Goal: Task Accomplishment & Management: Complete application form

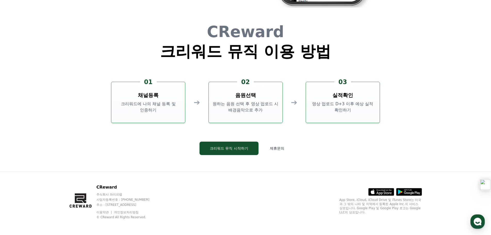
scroll to position [1397, 0]
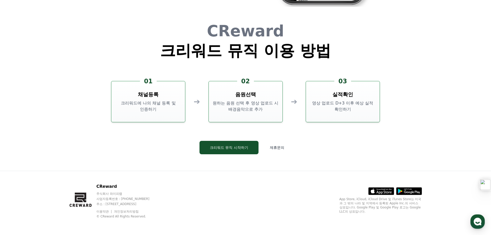
click at [229, 162] on div "CReward 크리워드 뮤직 이용 방법 01 채널등록 크리워드에 나의 채널 등록 및 인증하기 ➔ 02 음원선택 원하는 음원 선택 후 영상 업로…" at bounding box center [245, 93] width 309 height 156
click at [229, 147] on button "크리워드 뮤직 시작하기" at bounding box center [229, 147] width 59 height 13
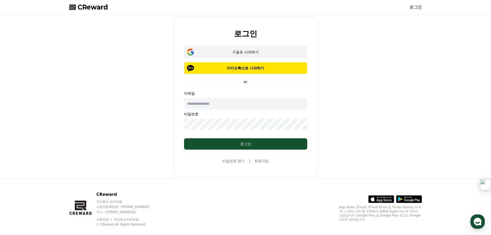
click at [251, 52] on div "구글로 시작하기" at bounding box center [246, 51] width 108 height 5
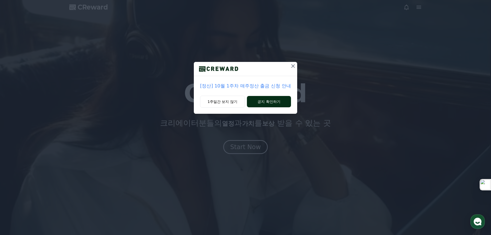
click at [268, 103] on button "공지 확인하기" at bounding box center [269, 101] width 44 height 11
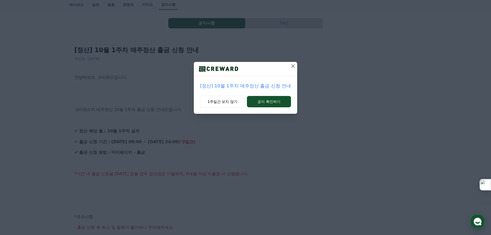
click at [292, 65] on icon at bounding box center [293, 66] width 4 height 4
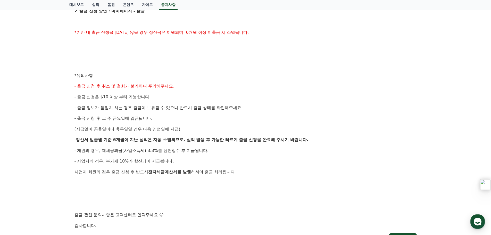
scroll to position [206, 0]
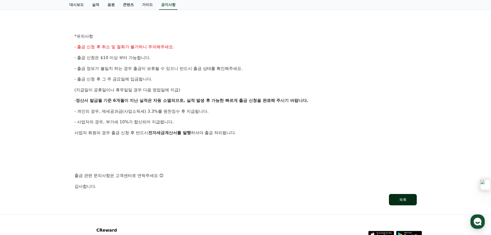
click at [399, 199] on button "목록" at bounding box center [403, 199] width 28 height 11
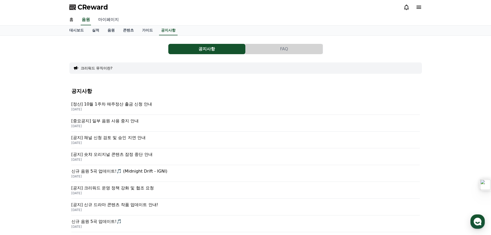
click at [106, 20] on link "마이페이지" at bounding box center [108, 19] width 29 height 11
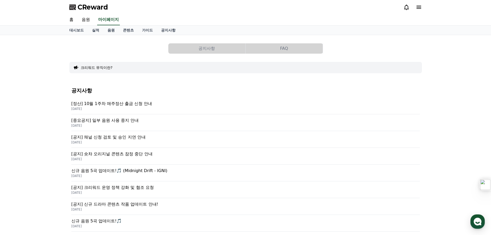
select select "**********"
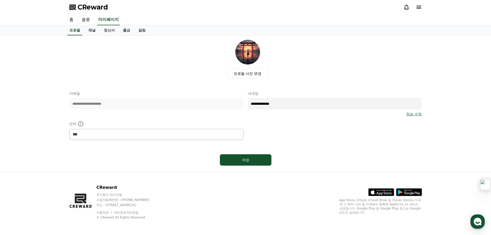
click at [70, 20] on link "홈" at bounding box center [71, 19] width 12 height 11
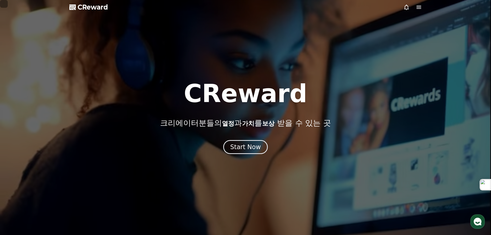
click at [422, 6] on icon at bounding box center [419, 7] width 6 height 6
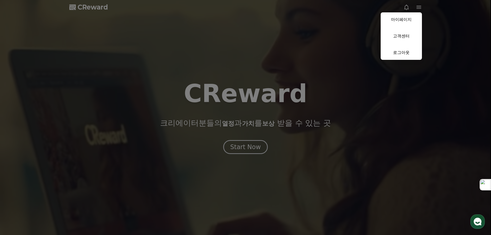
click at [331, 143] on button "close" at bounding box center [245, 117] width 491 height 235
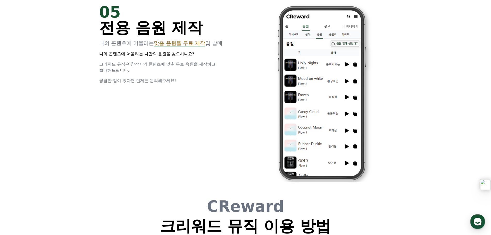
scroll to position [1366, 0]
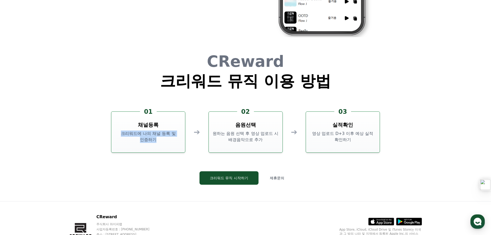
drag, startPoint x: 119, startPoint y: 132, endPoint x: 163, endPoint y: 144, distance: 45.6
click at [163, 144] on div "01 채널등록 크리워드에 나의 채널 등록 및 인증하기" at bounding box center [148, 131] width 74 height 41
click at [137, 138] on p "크리워드에 나의 채널 등록 및 인증하기" at bounding box center [148, 136] width 70 height 12
click at [151, 126] on h3 "채널등록" at bounding box center [148, 124] width 21 height 7
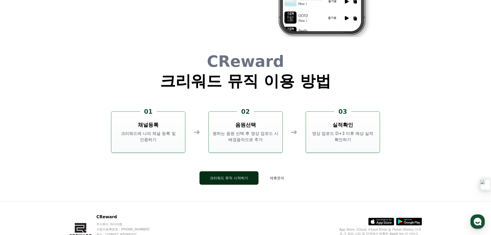
click at [231, 175] on button "크리워드 뮤직 시작하기" at bounding box center [229, 177] width 59 height 13
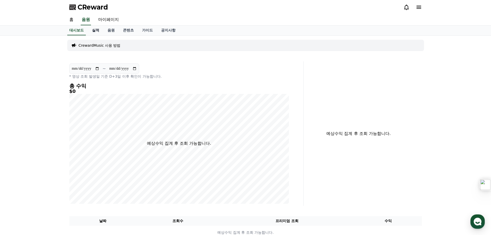
click at [96, 32] on link "실적" at bounding box center [95, 31] width 15 height 10
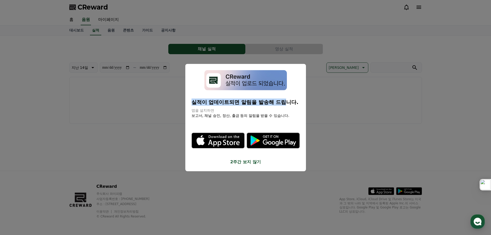
drag, startPoint x: 198, startPoint y: 99, endPoint x: 286, endPoint y: 103, distance: 88.3
click at [288, 103] on p "실적이 업데이트되면 알림을 발송해 드립니다." at bounding box center [246, 101] width 108 height 7
click at [220, 112] on p "앱을 설치하면" at bounding box center [246, 110] width 108 height 5
click at [145, 143] on button "close modal" at bounding box center [245, 117] width 491 height 235
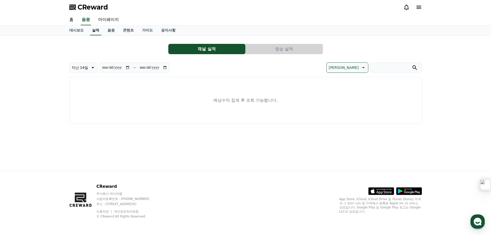
click at [95, 31] on link "실적" at bounding box center [95, 31] width 11 height 10
click at [70, 27] on link "대시보드" at bounding box center [76, 31] width 23 height 10
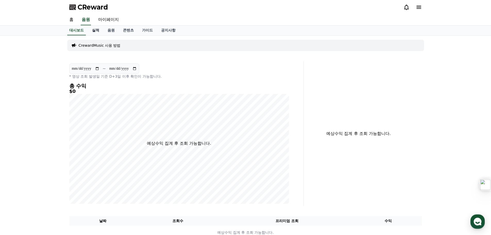
click at [96, 30] on link "실적" at bounding box center [95, 31] width 15 height 10
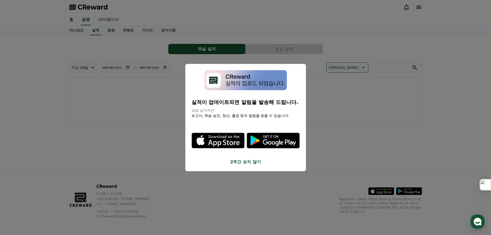
click at [221, 141] on icon "modal" at bounding box center [218, 140] width 52 height 15
click at [238, 161] on button "2주간 보지 않기" at bounding box center [246, 162] width 108 height 6
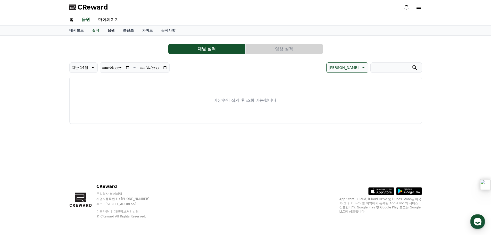
click at [110, 32] on link "음원" at bounding box center [110, 31] width 15 height 10
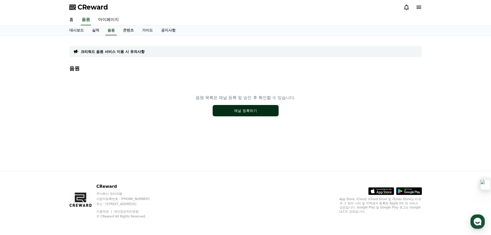
click at [228, 112] on button "채널 등록하기" at bounding box center [246, 110] width 66 height 11
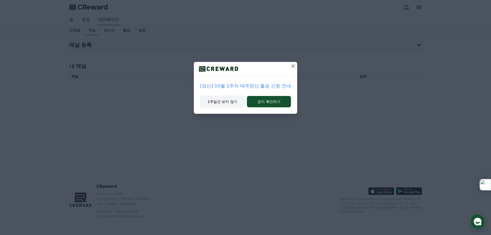
click at [227, 101] on button "1주일간 보지 않기" at bounding box center [222, 102] width 45 height 12
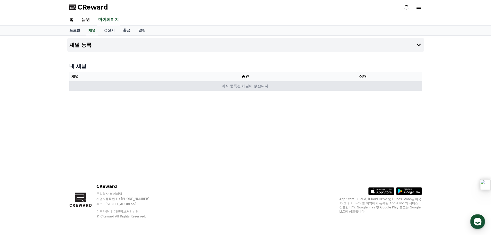
click at [239, 88] on td "아직 등록된 채널이 없습니다." at bounding box center [245, 86] width 353 height 10
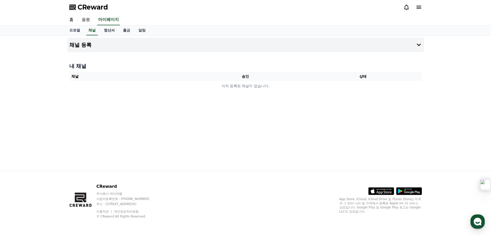
click at [110, 30] on link "정산서" at bounding box center [109, 31] width 19 height 10
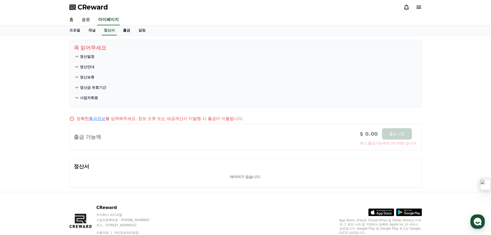
click at [127, 30] on link "출금" at bounding box center [126, 31] width 15 height 10
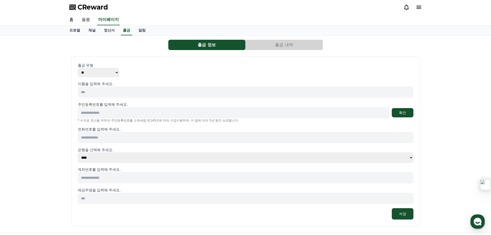
click at [144, 93] on input at bounding box center [246, 91] width 336 height 11
type input "***"
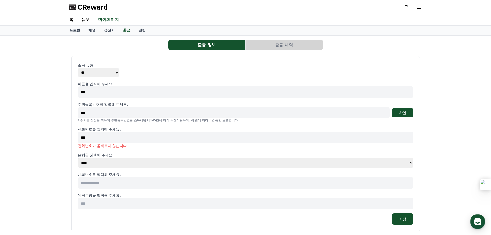
drag, startPoint x: 109, startPoint y: 113, endPoint x: 49, endPoint y: 109, distance: 59.9
click at [49, 109] on div "출금 정보 출금 내역 출금 유형 ** *** 이름을 입력해 주세요. *** 주민등록번호를 입력해 주세요. *** 확인 * 수익금 정산을 위하여…" at bounding box center [245, 137] width 491 height 202
type input "**********"
click at [405, 110] on button "확인" at bounding box center [403, 112] width 22 height 9
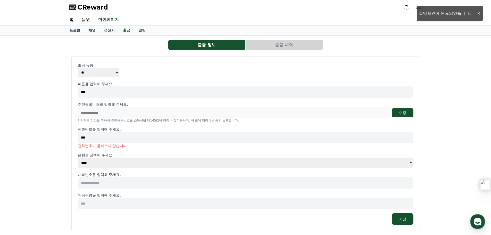
click at [126, 135] on input "***" at bounding box center [246, 137] width 336 height 11
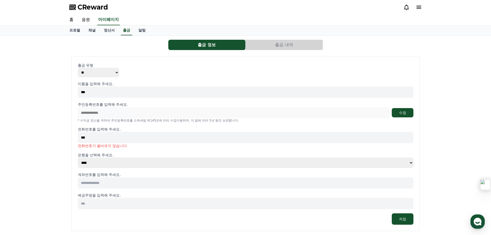
drag, startPoint x: 113, startPoint y: 136, endPoint x: 44, endPoint y: 140, distance: 69.2
click at [44, 140] on div "**********" at bounding box center [245, 137] width 491 height 202
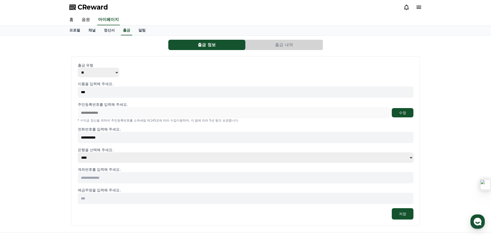
type input "**********"
click at [43, 142] on div "**********" at bounding box center [245, 134] width 491 height 196
click at [109, 156] on select "**** **** **** **** **** **** **** ** ** ** ** **** *** **** **** *****" at bounding box center [246, 157] width 336 height 10
select select "********"
click at [78, 152] on select "**** **** **** **** **** **** **** ** ** ** ** **** *** **** **** *****" at bounding box center [246, 157] width 336 height 10
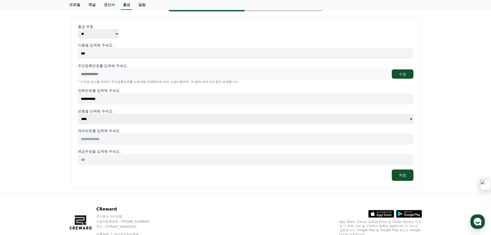
scroll to position [52, 0]
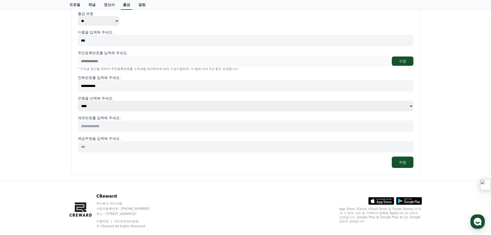
click at [95, 126] on input at bounding box center [246, 125] width 336 height 11
type input "**********"
click at [90, 147] on input at bounding box center [246, 146] width 336 height 11
type input "***"
click at [404, 164] on button "저장" at bounding box center [403, 161] width 22 height 11
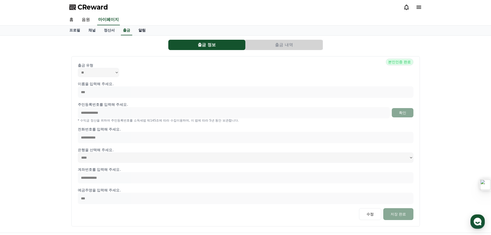
click at [142, 31] on link "알림" at bounding box center [141, 31] width 15 height 10
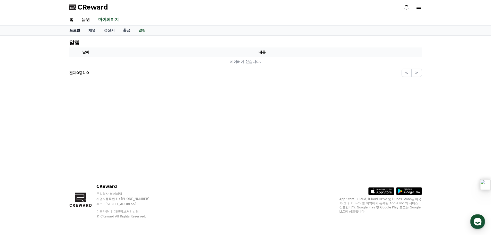
click at [73, 31] on link "프로필" at bounding box center [74, 31] width 19 height 10
select select "**********"
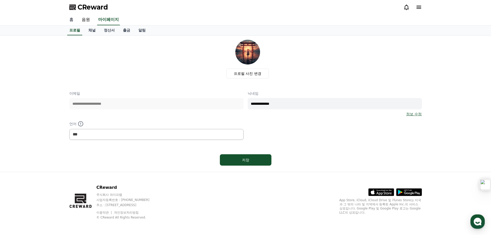
click at [70, 16] on link "홈" at bounding box center [71, 19] width 12 height 11
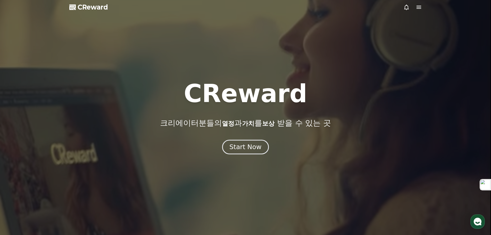
click at [240, 147] on div "Start Now" at bounding box center [245, 147] width 32 height 9
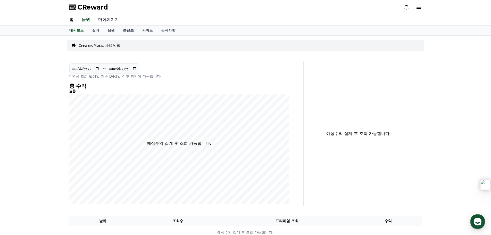
click at [108, 21] on link "마이페이지" at bounding box center [108, 19] width 29 height 11
select select "**********"
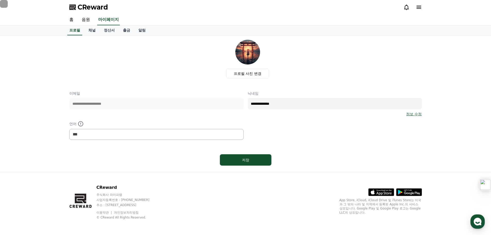
click at [409, 8] on icon at bounding box center [406, 7] width 6 height 6
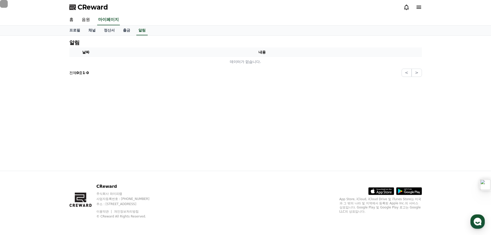
click at [420, 7] on icon at bounding box center [419, 7] width 5 height 3
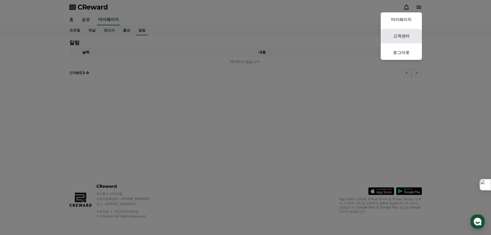
click at [399, 40] on link "고객센터" at bounding box center [401, 36] width 41 height 14
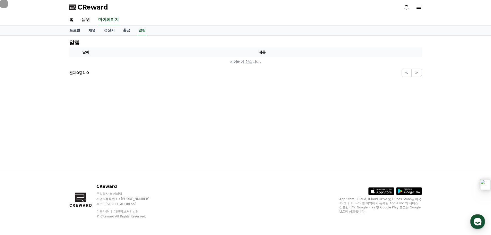
click at [420, 6] on icon at bounding box center [419, 7] width 6 height 6
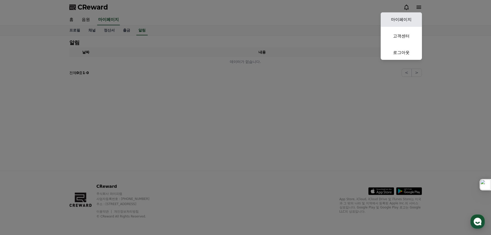
click at [396, 19] on link "마이페이지" at bounding box center [401, 19] width 41 height 14
select select "**********"
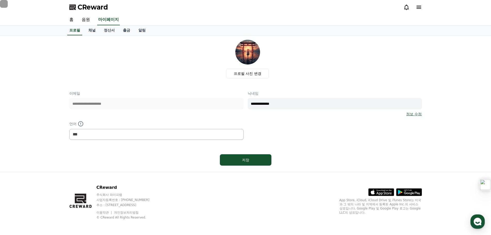
click at [418, 5] on icon at bounding box center [419, 7] width 6 height 6
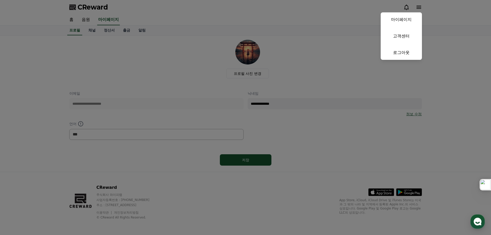
click at [46, 71] on button "close" at bounding box center [245, 117] width 491 height 235
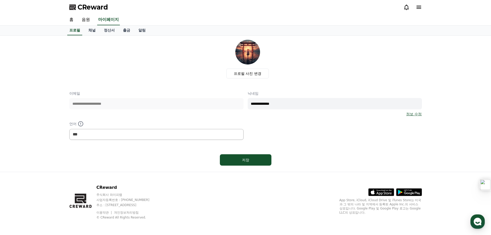
click at [76, 12] on div "CReward" at bounding box center [245, 7] width 361 height 14
click at [69, 21] on link "홈" at bounding box center [71, 19] width 12 height 11
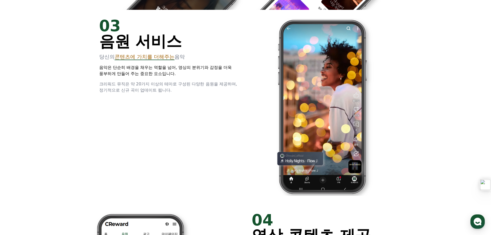
scroll to position [825, 0]
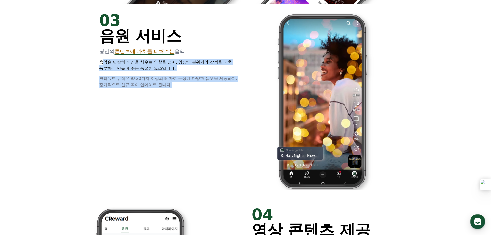
drag, startPoint x: 101, startPoint y: 62, endPoint x: 223, endPoint y: 98, distance: 127.0
click at [223, 98] on div "03 음원 서비스 당신의 콘텐츠에 가치를 더해주는 음악 음악은 단순히 배경을 채우는 역할을 넘어, 영상의 분위기와 감정을 더욱 풍부하게 만들어…" at bounding box center [245, 101] width 309 height 194
click at [221, 98] on div "03 음원 서비스 당신의 콘텐츠에 가치를 더해주는 음악 음악은 단순히 배경을 채우는 역할을 넘어, 영상의 분위기와 감정을 더욱 풍부하게 만들어…" at bounding box center [245, 101] width 309 height 194
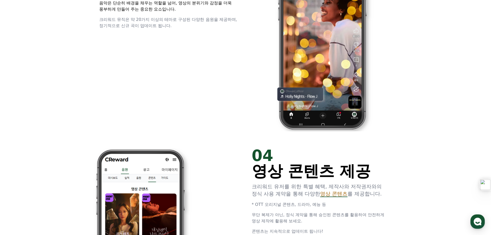
scroll to position [1005, 0]
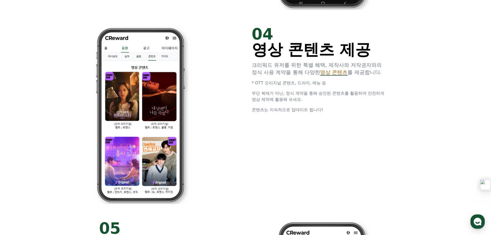
drag, startPoint x: 257, startPoint y: 62, endPoint x: 411, endPoint y: 81, distance: 155.0
click at [186, 160] on img at bounding box center [140, 115] width 140 height 178
click at [233, 136] on div at bounding box center [169, 115] width 140 height 178
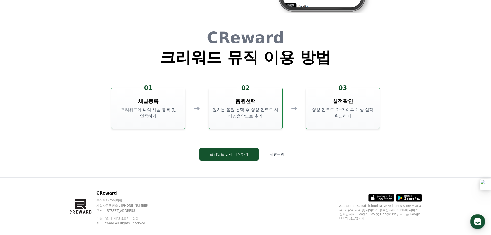
scroll to position [1397, 0]
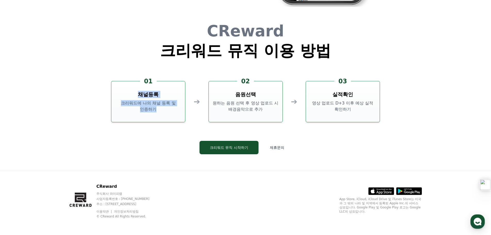
drag, startPoint x: 134, startPoint y: 92, endPoint x: 172, endPoint y: 112, distance: 42.8
click at [172, 112] on div "01 채널등록 크리워드에 나의 채널 등록 및 인증하기" at bounding box center [148, 101] width 74 height 41
click at [165, 112] on p "크리워드에 나의 채널 등록 및 인증하기" at bounding box center [148, 106] width 70 height 12
drag, startPoint x: 120, startPoint y: 103, endPoint x: 135, endPoint y: 104, distance: 15.0
click at [135, 104] on p "크리워드에 나의 채널 등록 및 인증하기" at bounding box center [148, 106] width 70 height 12
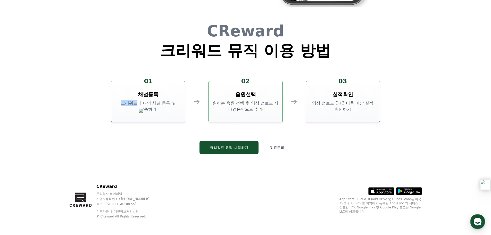
copy p "크리워드"
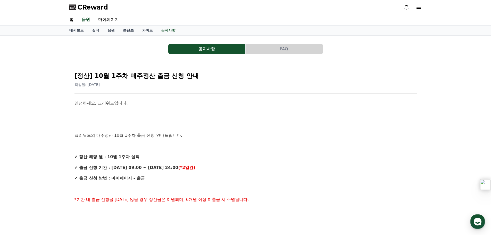
click at [109, 18] on link "마이페이지" at bounding box center [108, 19] width 29 height 11
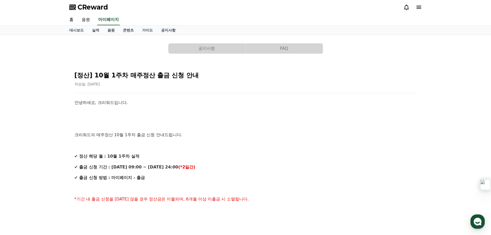
select select "**********"
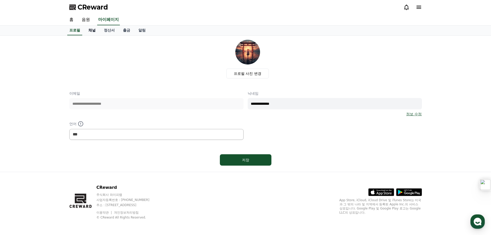
click at [93, 30] on link "채널" at bounding box center [91, 31] width 15 height 10
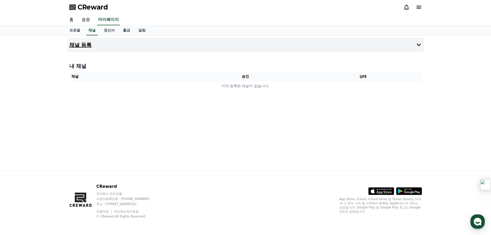
click at [170, 40] on button "채널 등록" at bounding box center [245, 45] width 357 height 14
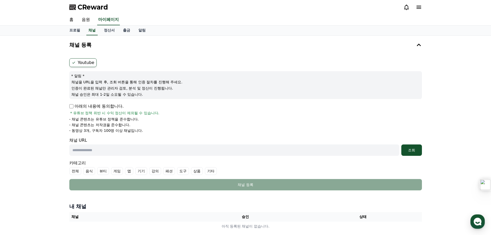
click at [76, 62] on label "Youtube" at bounding box center [82, 62] width 27 height 9
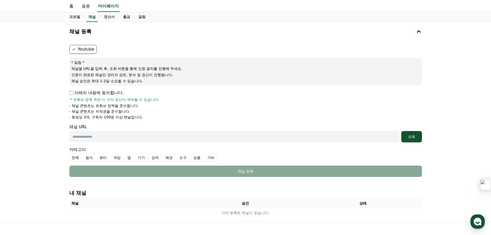
scroll to position [26, 0]
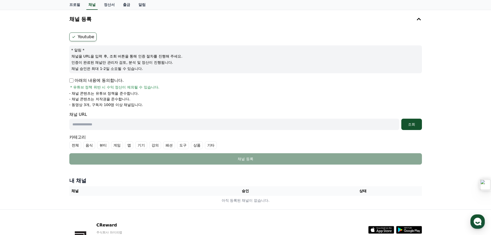
click at [121, 126] on input "text" at bounding box center [234, 124] width 330 height 11
paste input "**********"
type input "**********"
click at [410, 122] on div "조회" at bounding box center [411, 124] width 16 height 5
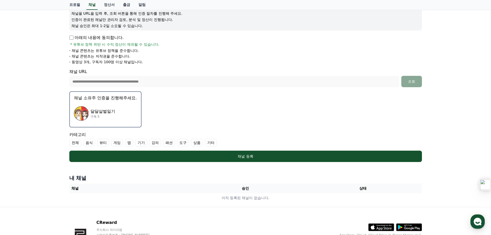
scroll to position [77, 0]
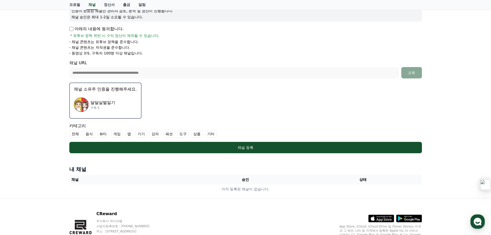
click at [211, 134] on label "기타" at bounding box center [211, 134] width 12 height 8
click at [216, 133] on label "기타" at bounding box center [214, 134] width 18 height 8
click at [217, 133] on ul "전체 음식 뷰티 게임 앱 기기 강의 패션 도구 상품 기타" at bounding box center [245, 134] width 353 height 8
click at [208, 135] on label "기타" at bounding box center [211, 134] width 12 height 8
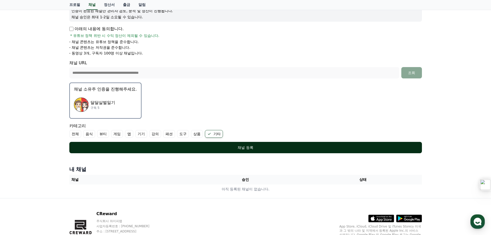
click at [246, 149] on div "채널 등록" at bounding box center [246, 147] width 332 height 5
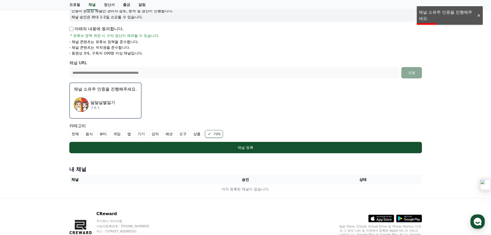
click at [97, 101] on p "달달살벌일기" at bounding box center [102, 103] width 25 height 6
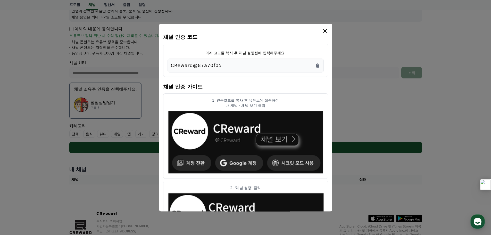
drag, startPoint x: 213, startPoint y: 52, endPoint x: 290, endPoint y: 48, distance: 77.5
click at [286, 49] on div "아래 코드를 복사 후 채널 설명란에 입력해주세요. CReward@87a70f05" at bounding box center [245, 60] width 165 height 33
click at [301, 44] on div "아래 코드를 복사 후 채널 설명란에 입력해주세요. CReward@87a70f05" at bounding box center [245, 60] width 165 height 33
click at [317, 67] on icon "Copy to clipboard" at bounding box center [317, 65] width 3 height 4
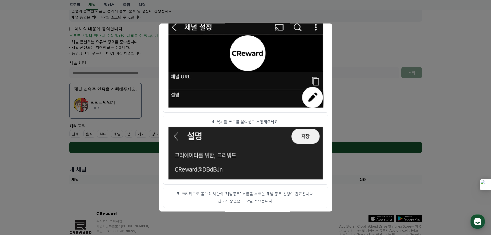
scroll to position [257, 0]
click at [430, 103] on button "close modal" at bounding box center [245, 117] width 491 height 235
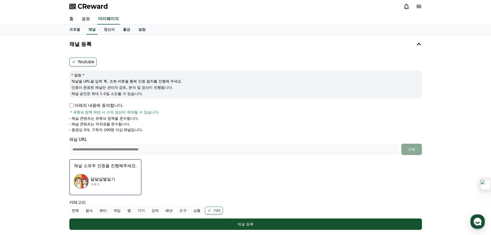
scroll to position [0, 0]
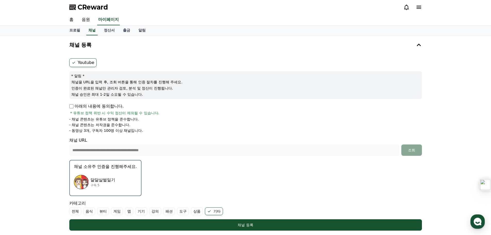
drag, startPoint x: 69, startPoint y: 118, endPoint x: 176, endPoint y: 130, distance: 107.6
click at [176, 130] on ul "- 채널 콘텐츠는 유튜브 정책을 준수합니다. - 채널 콘텐츠는 저작권을 준수합니다. - 동영상 3개, 구독자 100명 이상 채널입니다." at bounding box center [245, 125] width 353 height 16
click at [199, 120] on li "- 채널 콘텐츠는 유튜브 정책을 준수합니다." at bounding box center [245, 119] width 353 height 5
click at [184, 115] on div "아래의 내용에 동의합니다. * 유튜브 정책 위반 시 수익 정산이 제외될 수 있습니다." at bounding box center [245, 109] width 353 height 12
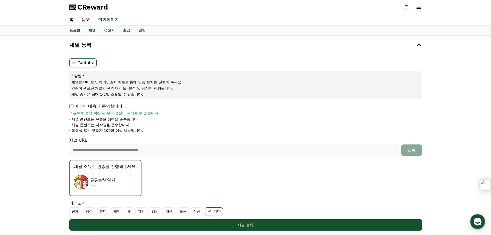
click at [184, 115] on div "아래의 내용에 동의합니다. * 유튜브 정책 위반 시 수익 정산이 제외될 수 있습니다." at bounding box center [245, 109] width 353 height 12
click at [185, 122] on ul "- 채널 콘텐츠는 유튜브 정책을 준수합니다. - 채널 콘텐츠는 저작권을 준수합니다. - 동영상 3개, 구독자 100명 이상 채널입니다." at bounding box center [245, 125] width 353 height 16
click at [184, 117] on li "- 채널 콘텐츠는 유튜브 정책을 준수합니다." at bounding box center [245, 119] width 353 height 5
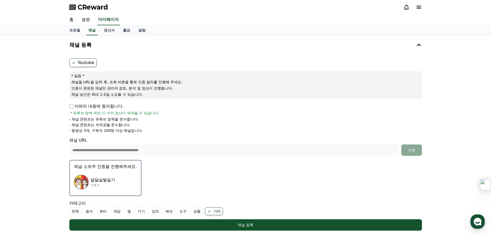
click at [184, 117] on li "- 채널 콘텐츠는 유튜브 정책을 준수합니다." at bounding box center [245, 119] width 353 height 5
click at [182, 126] on li "- 채널 콘텐츠는 저작권을 준수합니다." at bounding box center [245, 124] width 353 height 5
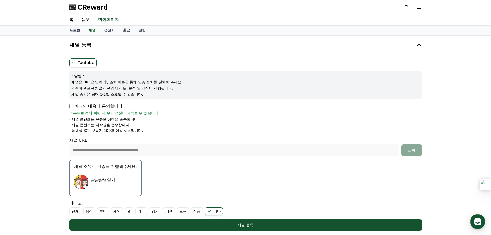
click at [182, 132] on li "- 동영상 3개, 구독자 100명 이상 채널입니다." at bounding box center [245, 130] width 353 height 5
click at [188, 123] on li "- 채널 콘텐츠는 저작권을 준수합니다." at bounding box center [245, 124] width 353 height 5
drag, startPoint x: 71, startPoint y: 82, endPoint x: 177, endPoint y: 92, distance: 106.9
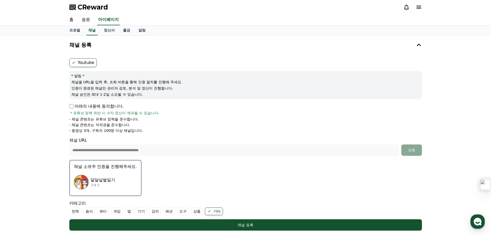
click at [177, 92] on div "* 알림 * 채널을 URL을 입력 후, 조회 버튼을 통해 인증 절차를 진행해 주세요. 인증이 완료된 채널만 관리자 검토, 분석 및 정산이 진행…" at bounding box center [245, 85] width 353 height 28
click at [222, 89] on p "인증이 완료된 채널만 관리자 검토, 분석 및 정산이 진행됩니다." at bounding box center [245, 88] width 349 height 5
click at [73, 19] on link "홈" at bounding box center [71, 19] width 12 height 11
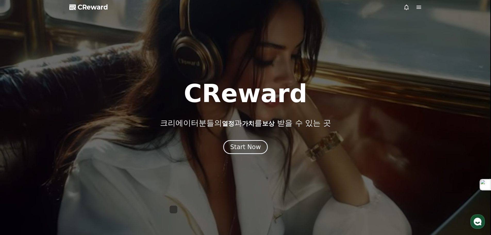
click at [419, 9] on icon at bounding box center [419, 7] width 5 height 3
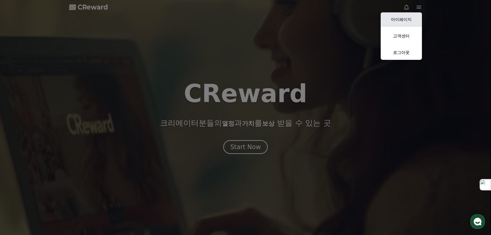
click at [406, 21] on link "마이페이지" at bounding box center [401, 19] width 41 height 14
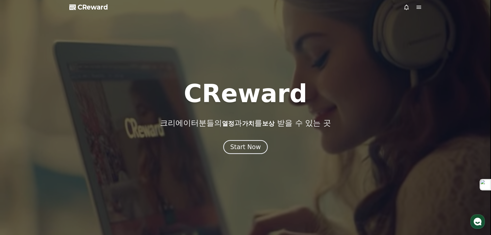
select select "**********"
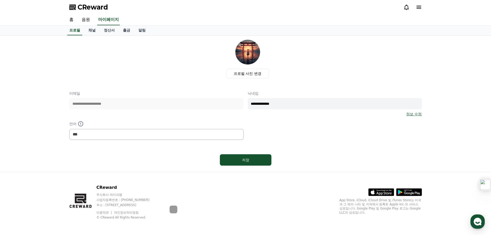
click at [417, 5] on icon at bounding box center [419, 7] width 6 height 6
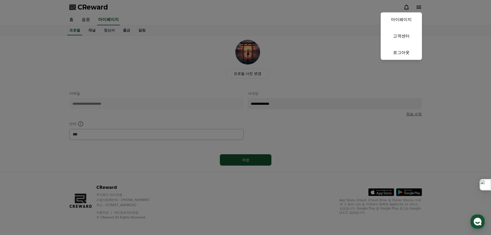
click at [448, 68] on button "close" at bounding box center [245, 117] width 491 height 235
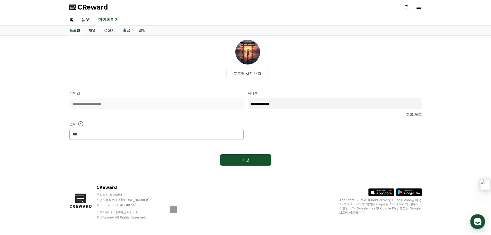
click at [418, 7] on icon at bounding box center [419, 7] width 6 height 6
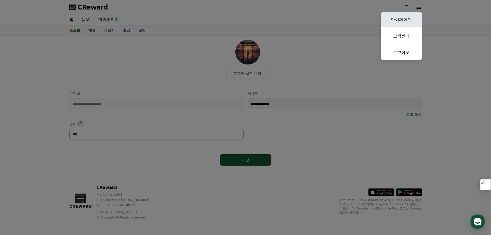
click at [409, 17] on link "마이페이지" at bounding box center [401, 19] width 41 height 14
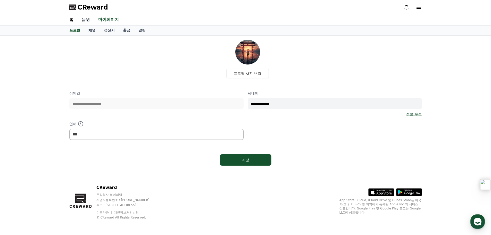
click at [86, 17] on link "음원" at bounding box center [86, 19] width 16 height 11
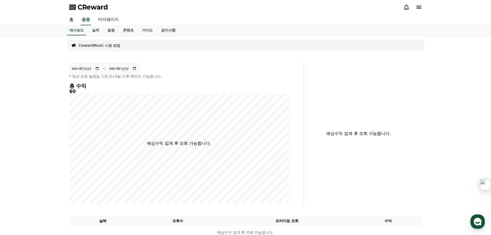
click at [111, 19] on link "마이페이지" at bounding box center [108, 19] width 29 height 11
select select "**********"
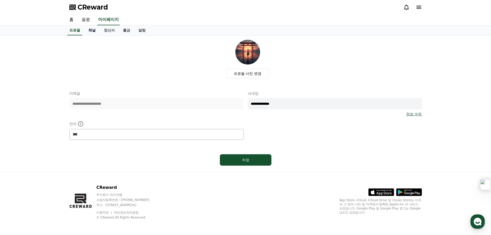
click at [94, 32] on link "채널" at bounding box center [91, 31] width 15 height 10
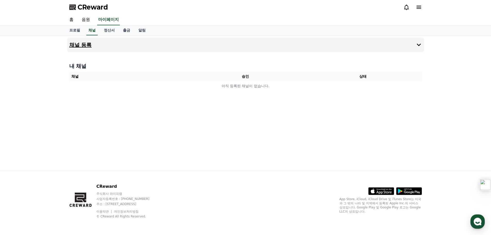
click at [345, 47] on button "채널 등록" at bounding box center [245, 45] width 357 height 14
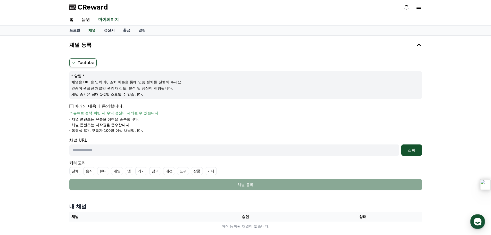
click at [112, 28] on link "정산서" at bounding box center [109, 31] width 19 height 10
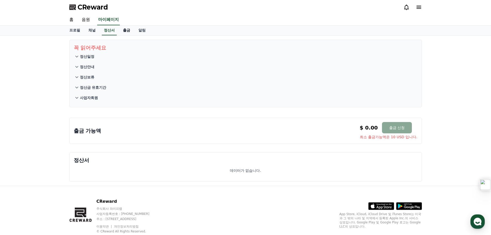
click at [127, 31] on link "출금" at bounding box center [126, 31] width 15 height 10
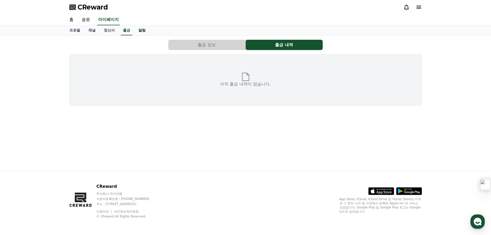
click at [142, 28] on link "알림" at bounding box center [141, 31] width 15 height 10
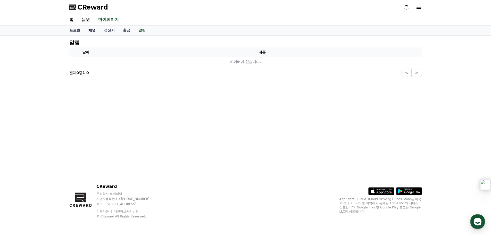
click at [90, 29] on link "채널" at bounding box center [91, 31] width 15 height 10
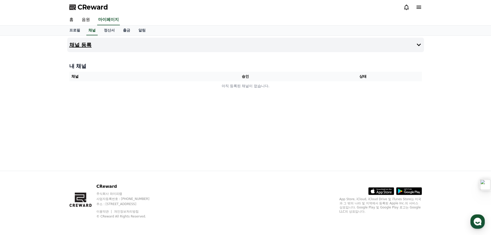
click at [382, 48] on button "채널 등록" at bounding box center [245, 45] width 357 height 14
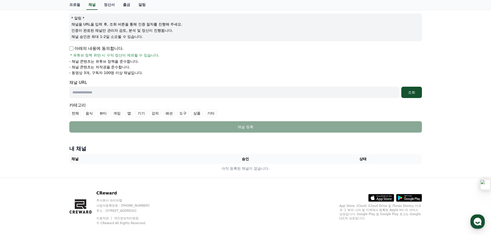
scroll to position [64, 0]
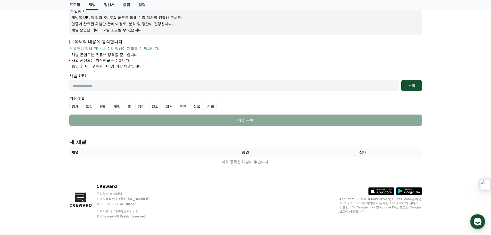
click at [142, 86] on input "text" at bounding box center [234, 85] width 330 height 11
type input "**********"
click at [413, 86] on div "조회" at bounding box center [411, 85] width 16 height 5
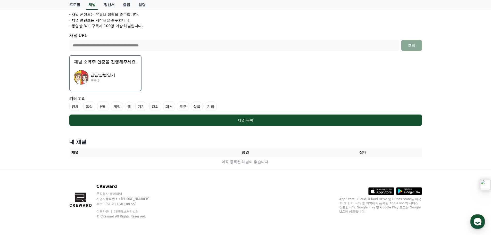
scroll to position [0, 0]
